Goal: Information Seeking & Learning: Check status

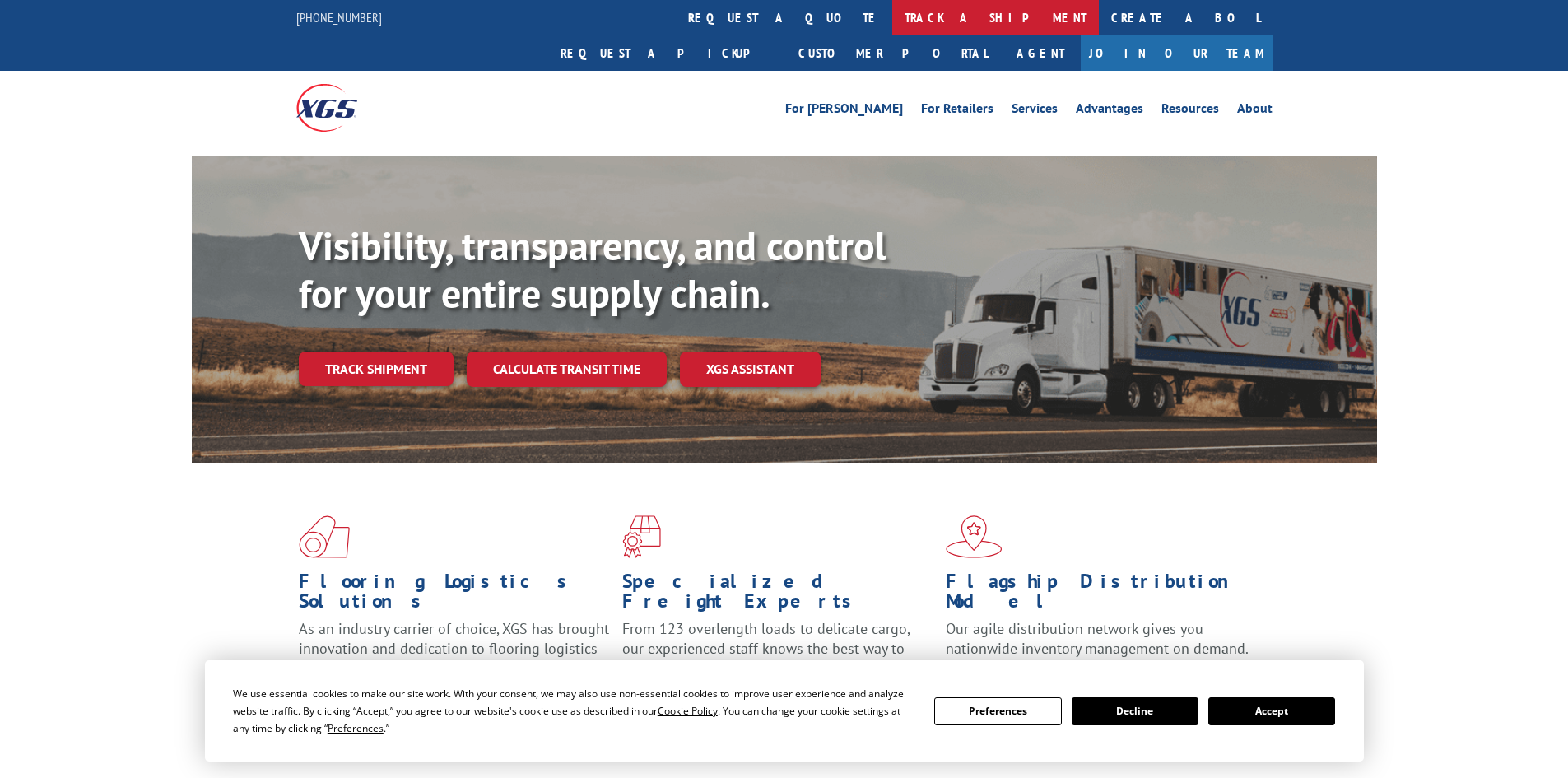
click at [893, 17] on link "track a shipment" at bounding box center [996, 17] width 207 height 35
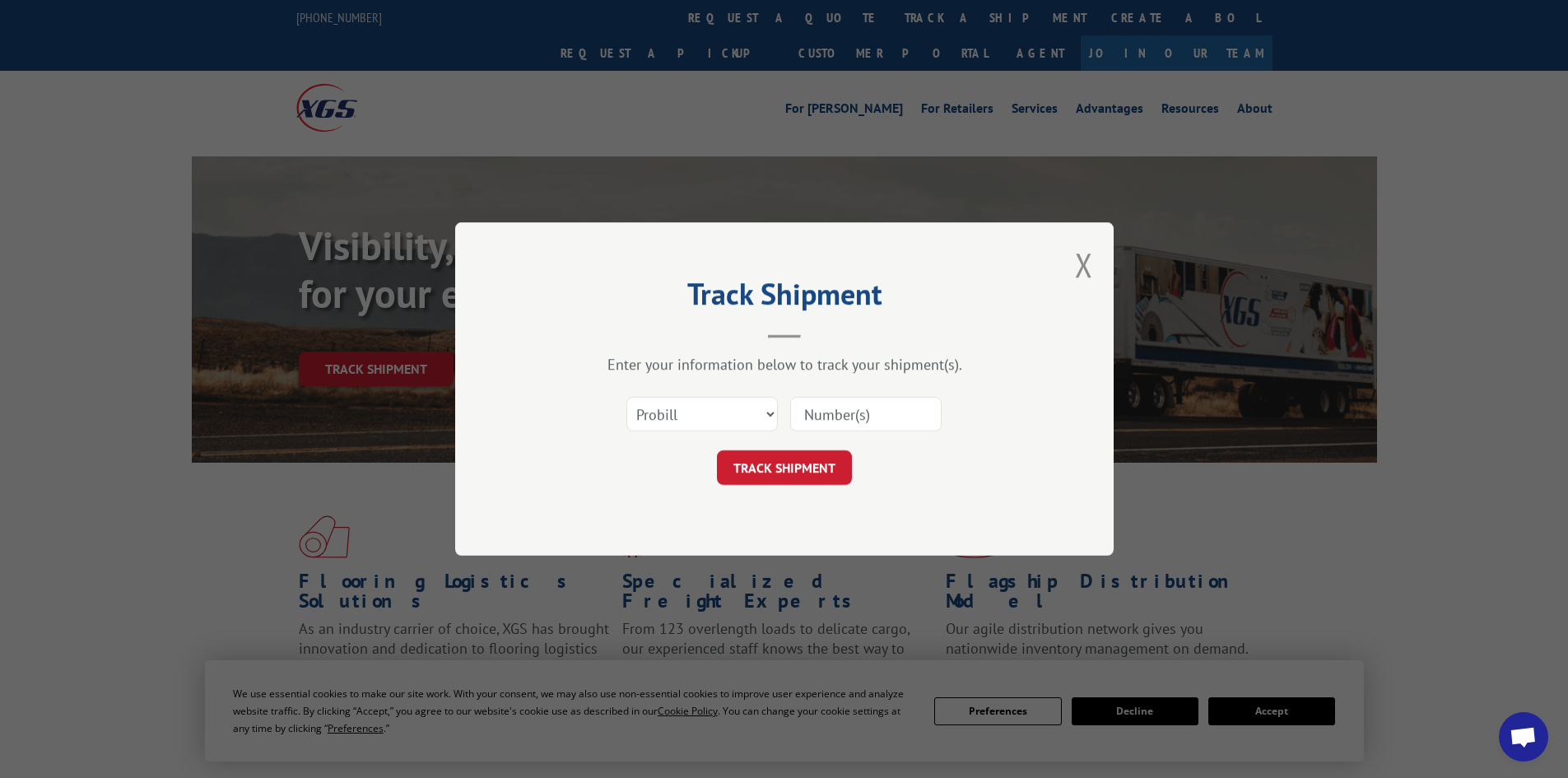
click at [841, 406] on input at bounding box center [865, 414] width 151 height 34
click at [852, 405] on input at bounding box center [865, 414] width 151 height 34
paste input "16920472"
type input "16920472"
click at [830, 461] on button "TRACK SHIPMENT" at bounding box center [784, 467] width 135 height 34
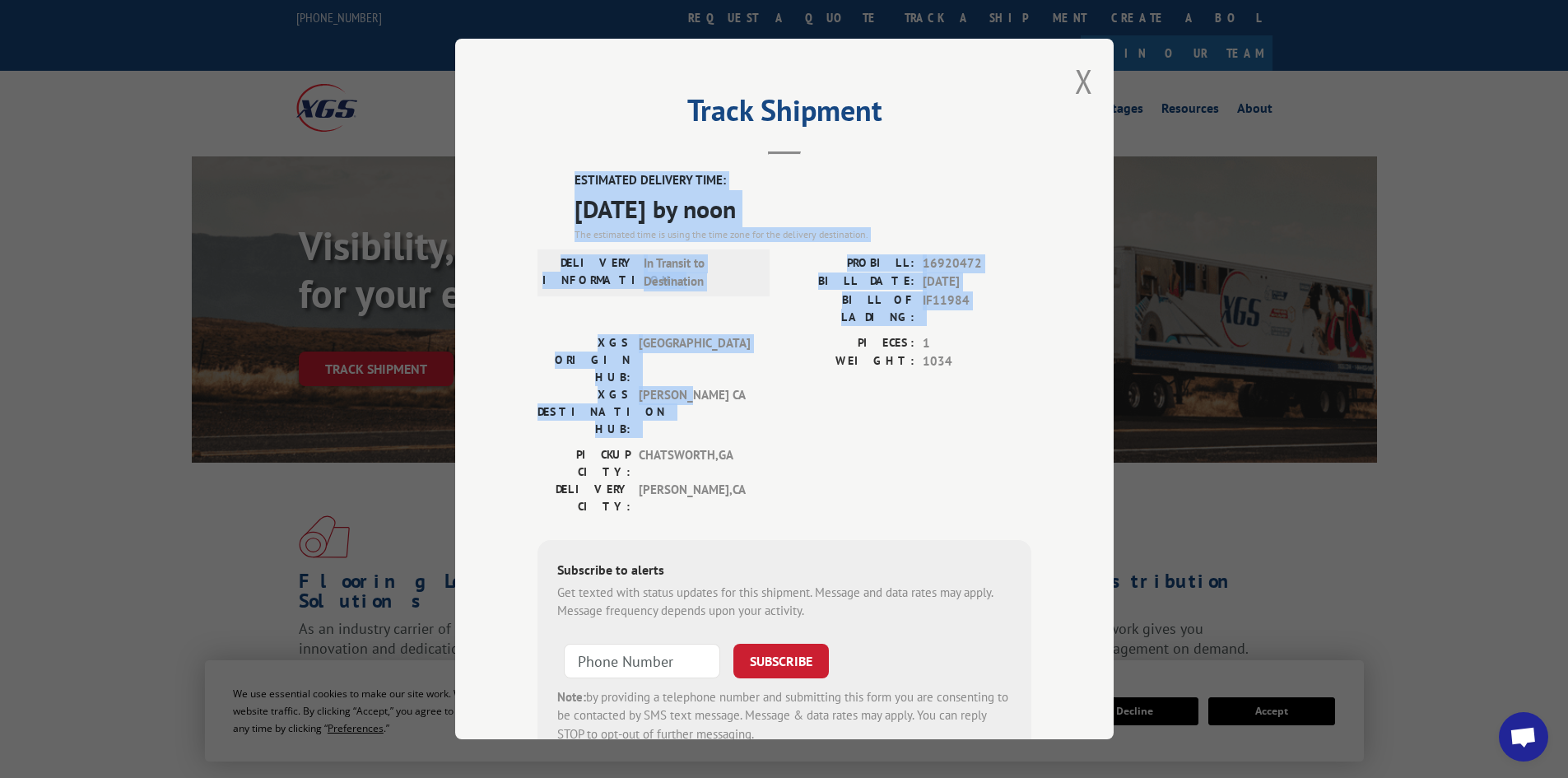
drag, startPoint x: 555, startPoint y: 169, endPoint x: 713, endPoint y: 349, distance: 239.5
click at [713, 349] on div "Track Shipment ESTIMATED DELIVERY TIME: [DATE] by noon The estimated time is us…" at bounding box center [784, 389] width 658 height 701
copy div "ESTIMATED DELIVERY TIME: [DATE] by noon The estimated time is using the time zo…"
